Goal: Go to known website: Go to known website

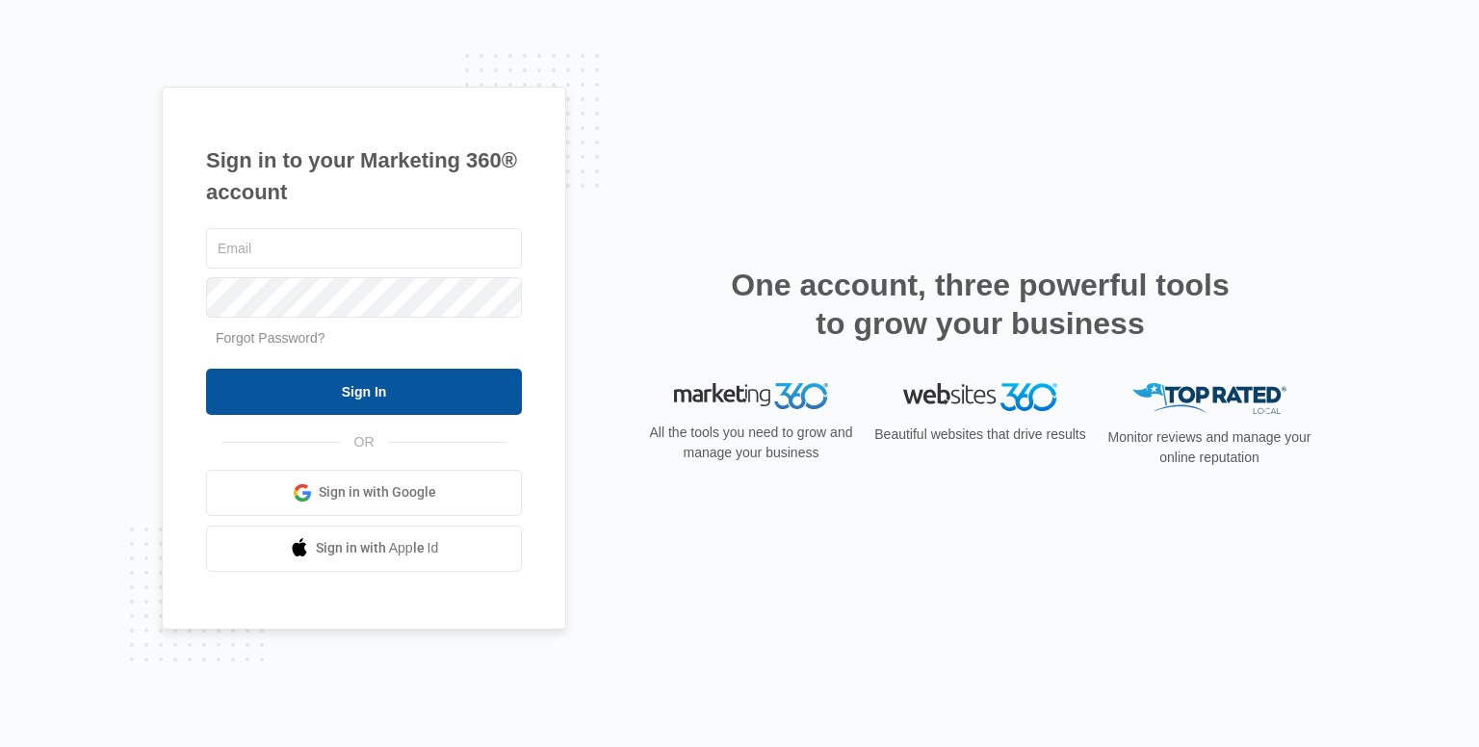
type input "[EMAIL_ADDRESS][DOMAIN_NAME]"
click at [382, 386] on input "Sign In" at bounding box center [364, 392] width 316 height 46
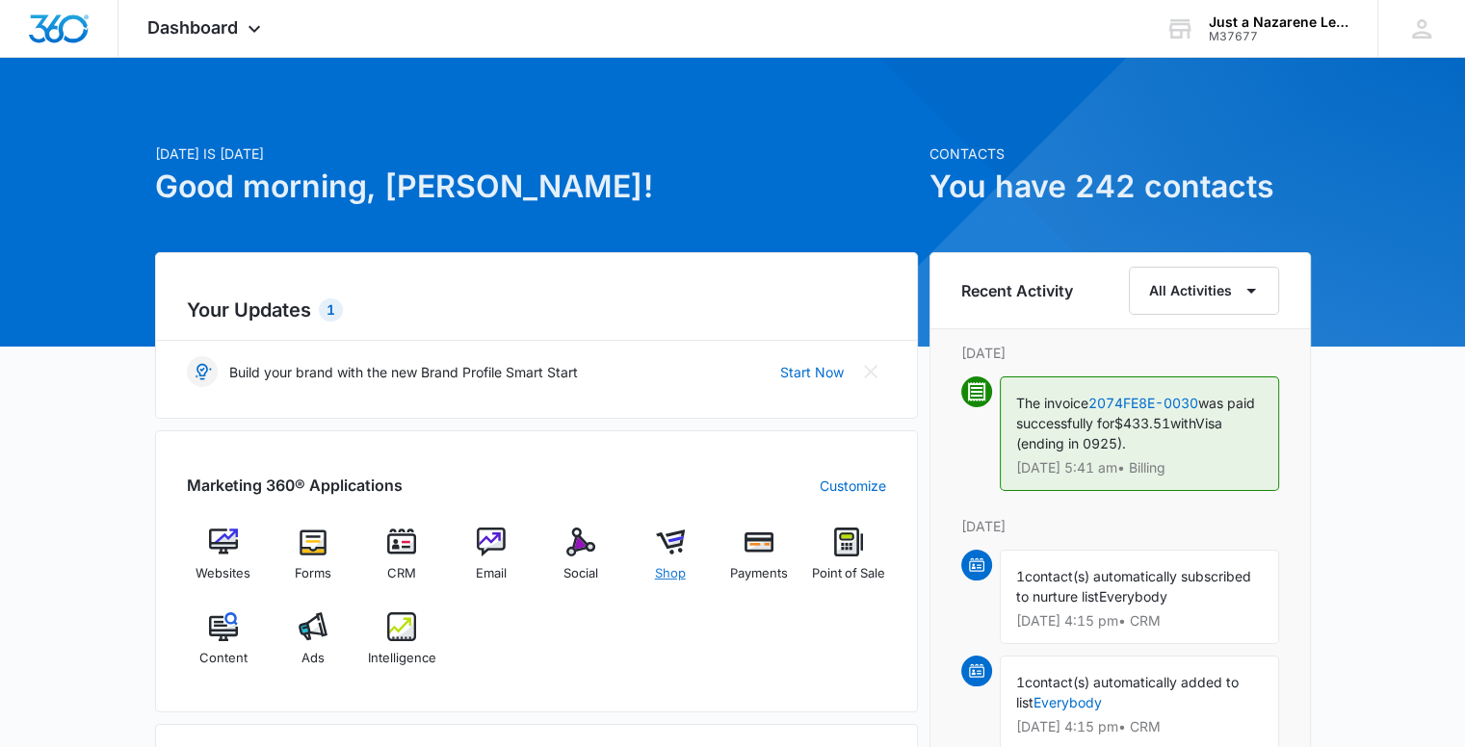
click at [670, 573] on span "Shop" at bounding box center [670, 573] width 31 height 19
